Goal: Find specific page/section: Find specific page/section

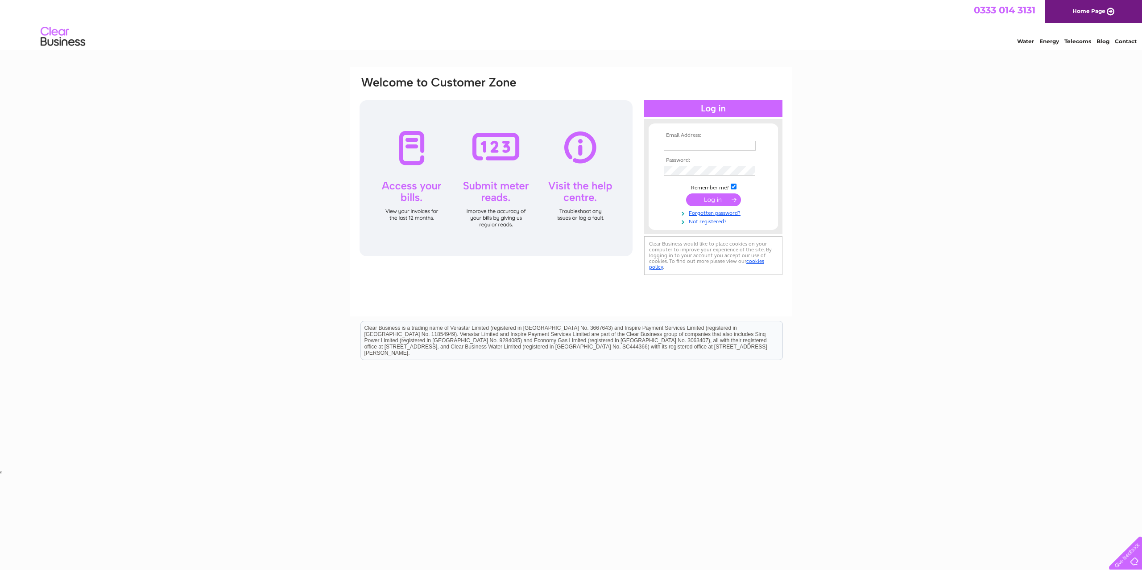
click at [691, 141] on input "text" at bounding box center [710, 146] width 92 height 10
type input "london@kartina.tv"
click at [712, 206] on td at bounding box center [712, 199] width 103 height 17
click at [714, 202] on input "submit" at bounding box center [713, 200] width 55 height 12
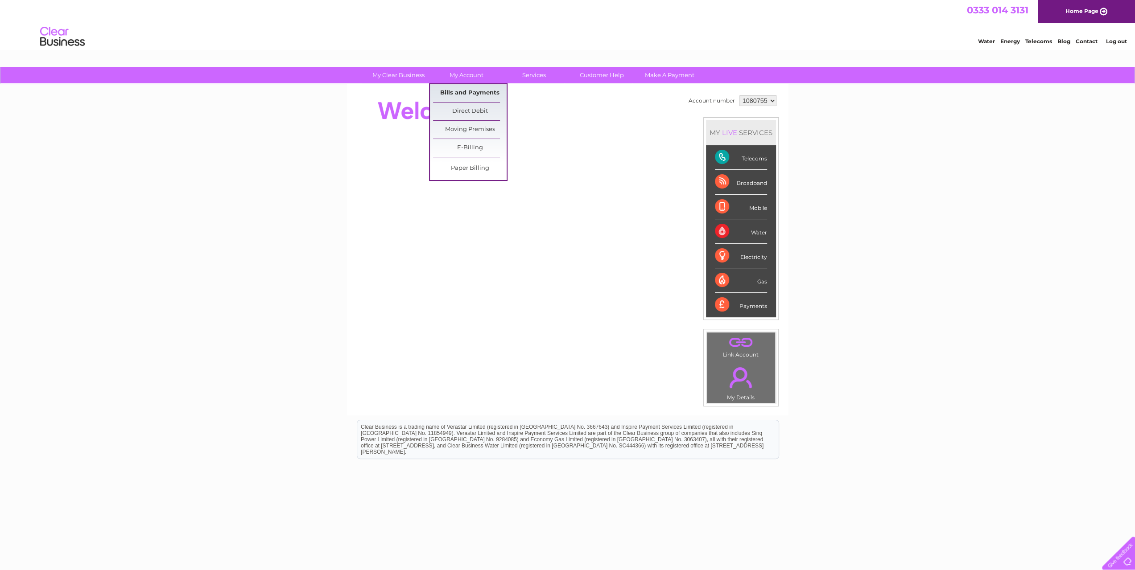
click at [465, 87] on link "Bills and Payments" at bounding box center [470, 93] width 74 height 18
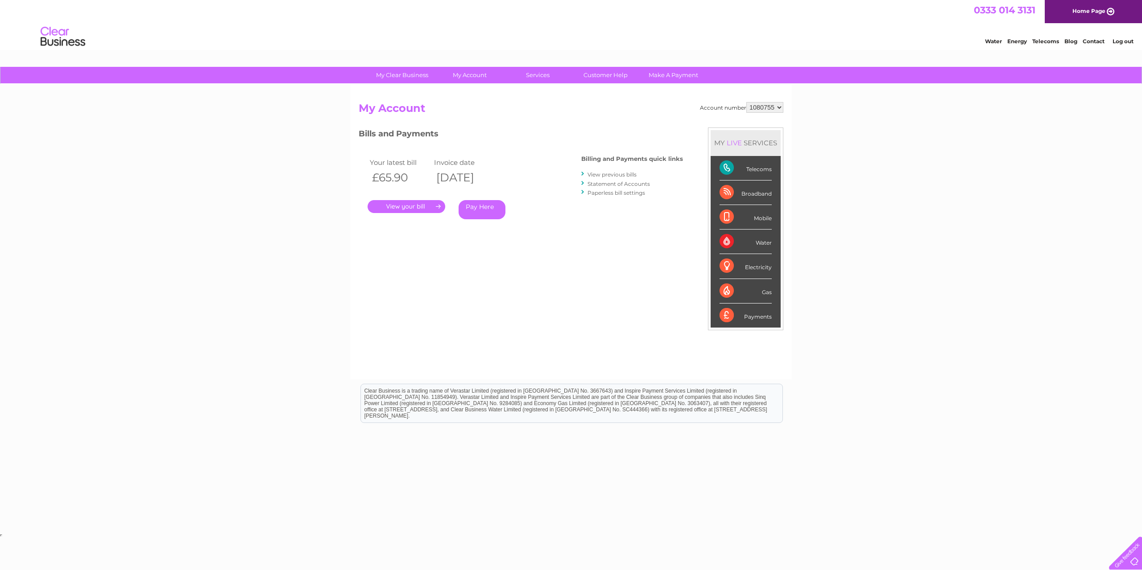
click at [413, 207] on link "." at bounding box center [406, 206] width 78 height 13
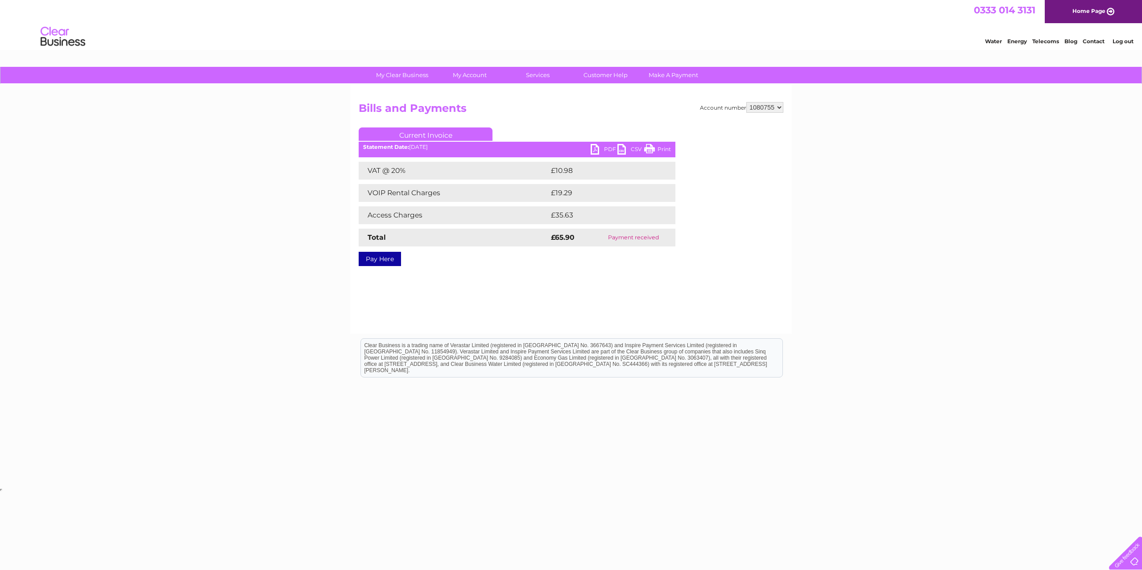
click at [599, 147] on link "PDF" at bounding box center [603, 150] width 27 height 13
